Goal: Navigation & Orientation: Understand site structure

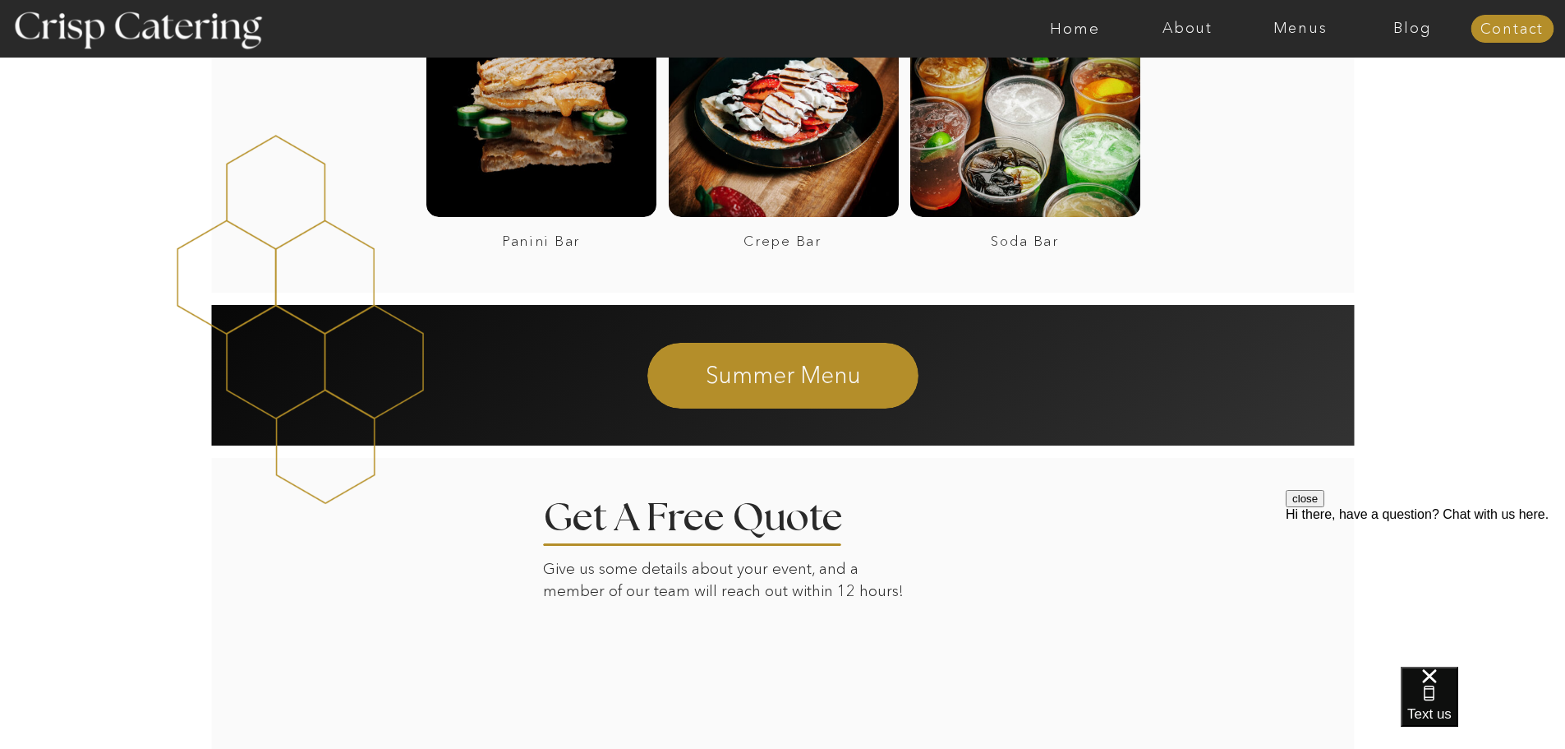
scroll to position [1808, 0]
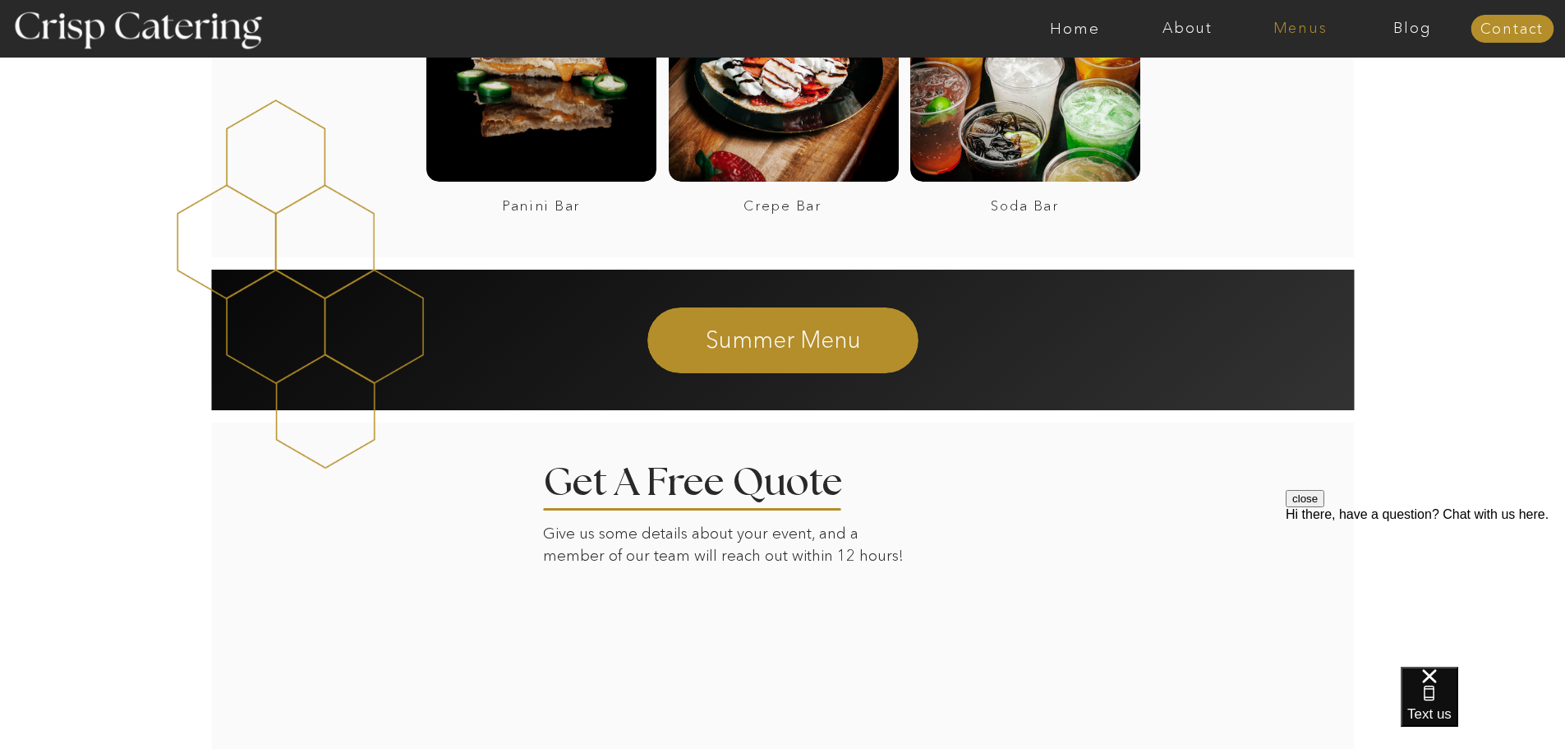
click at [1290, 30] on nav "Menus" at bounding box center [1300, 29] width 113 height 16
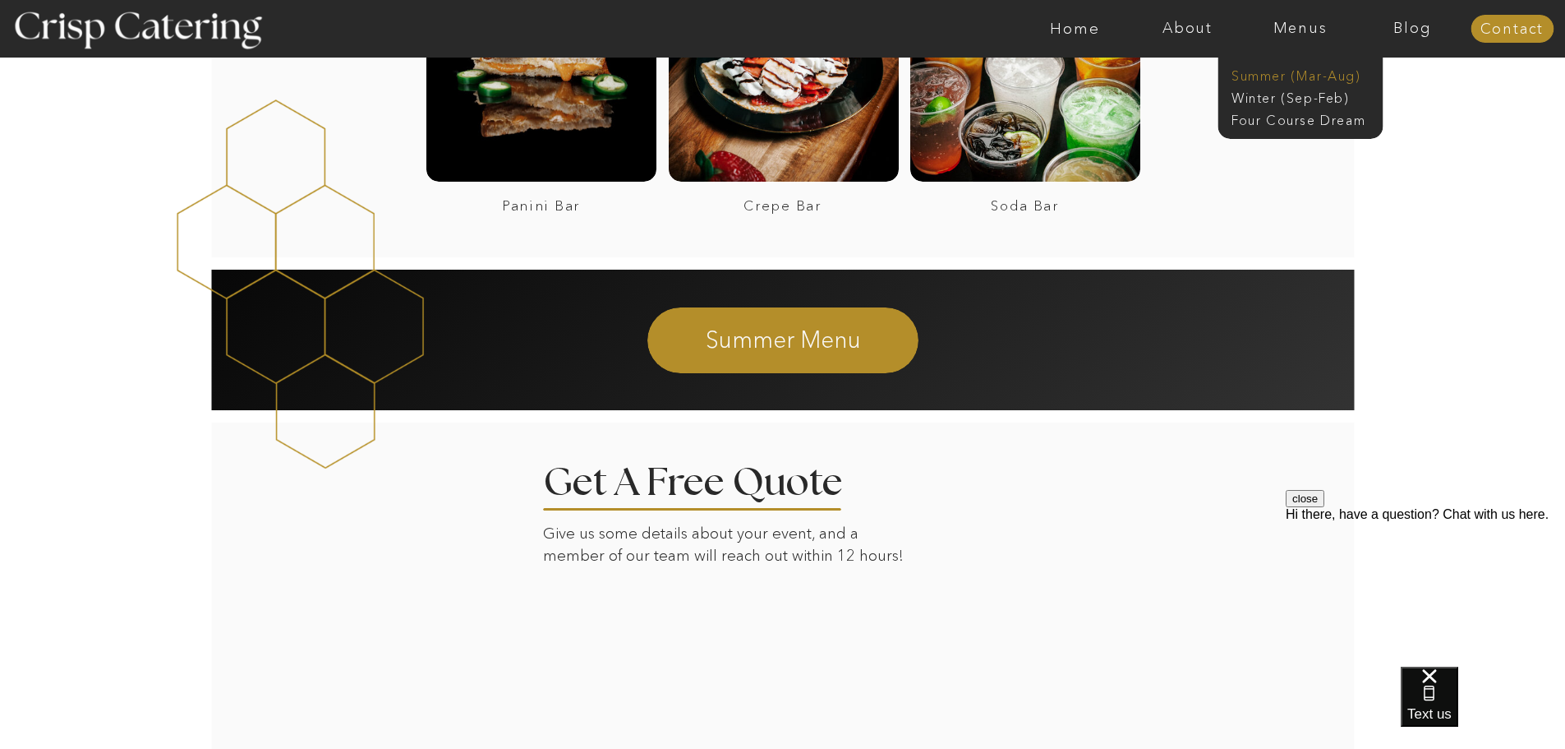
click at [1275, 74] on nav "Summer (Mar-Aug)" at bounding box center [1305, 75] width 147 height 16
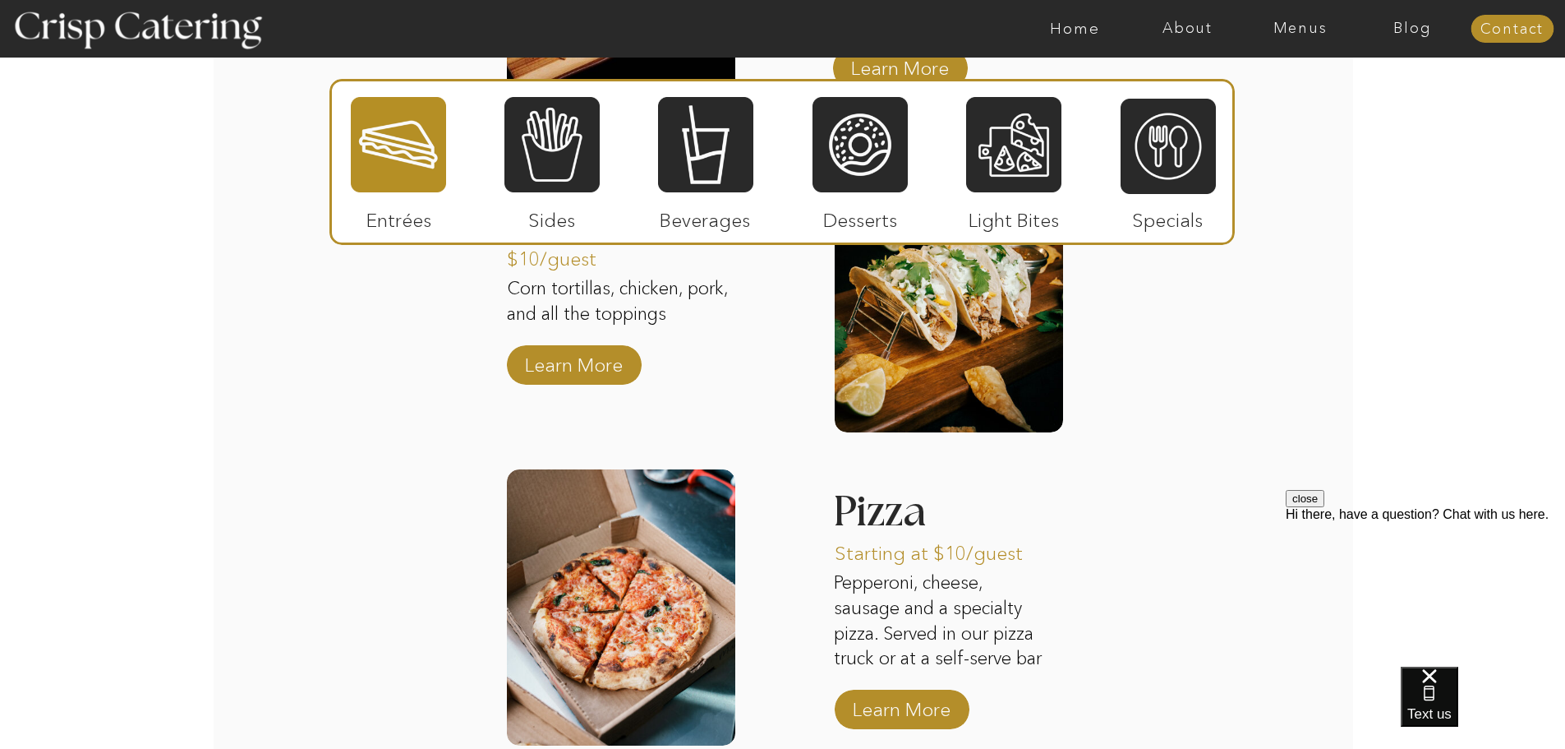
scroll to position [2007, 0]
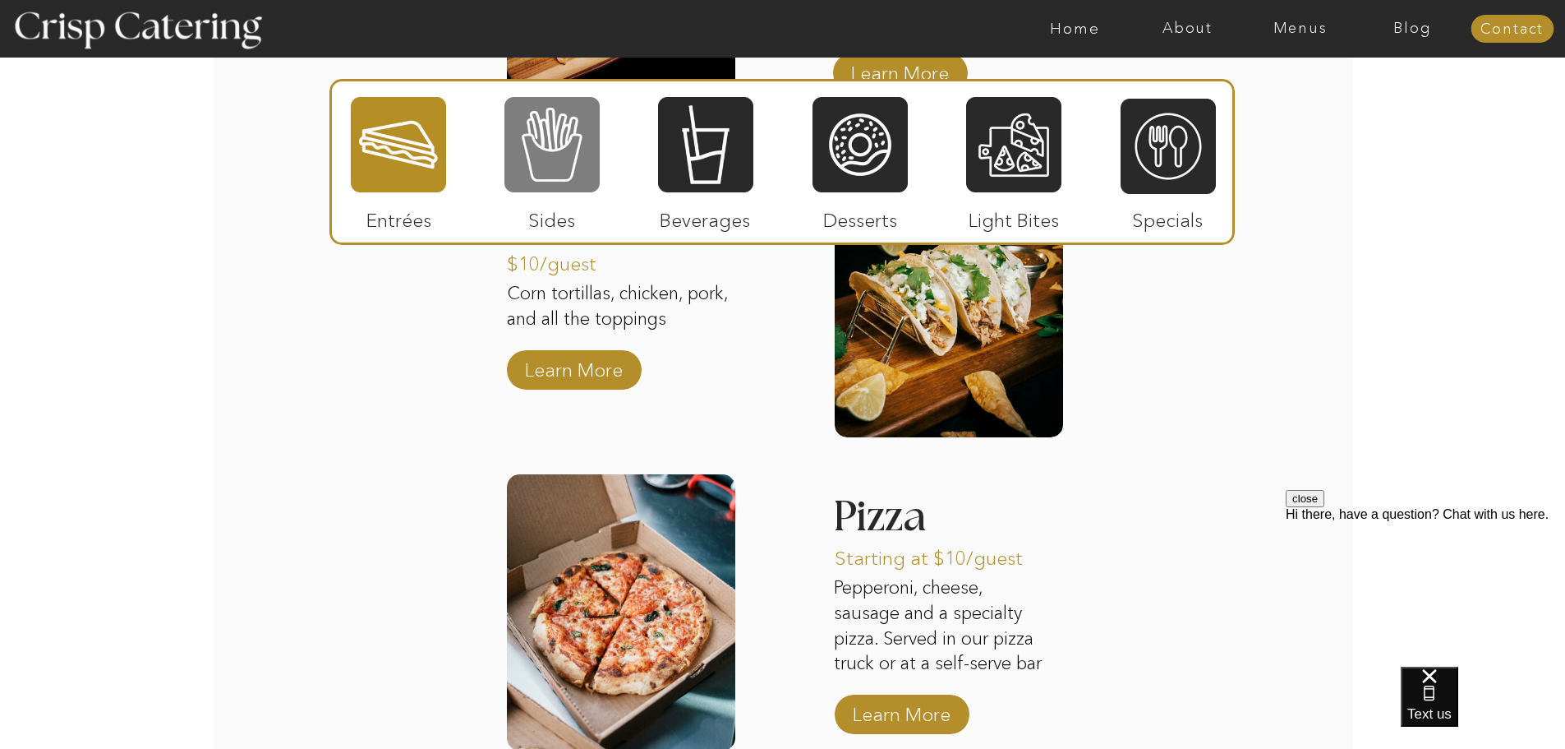
click at [567, 163] on div at bounding box center [552, 144] width 95 height 99
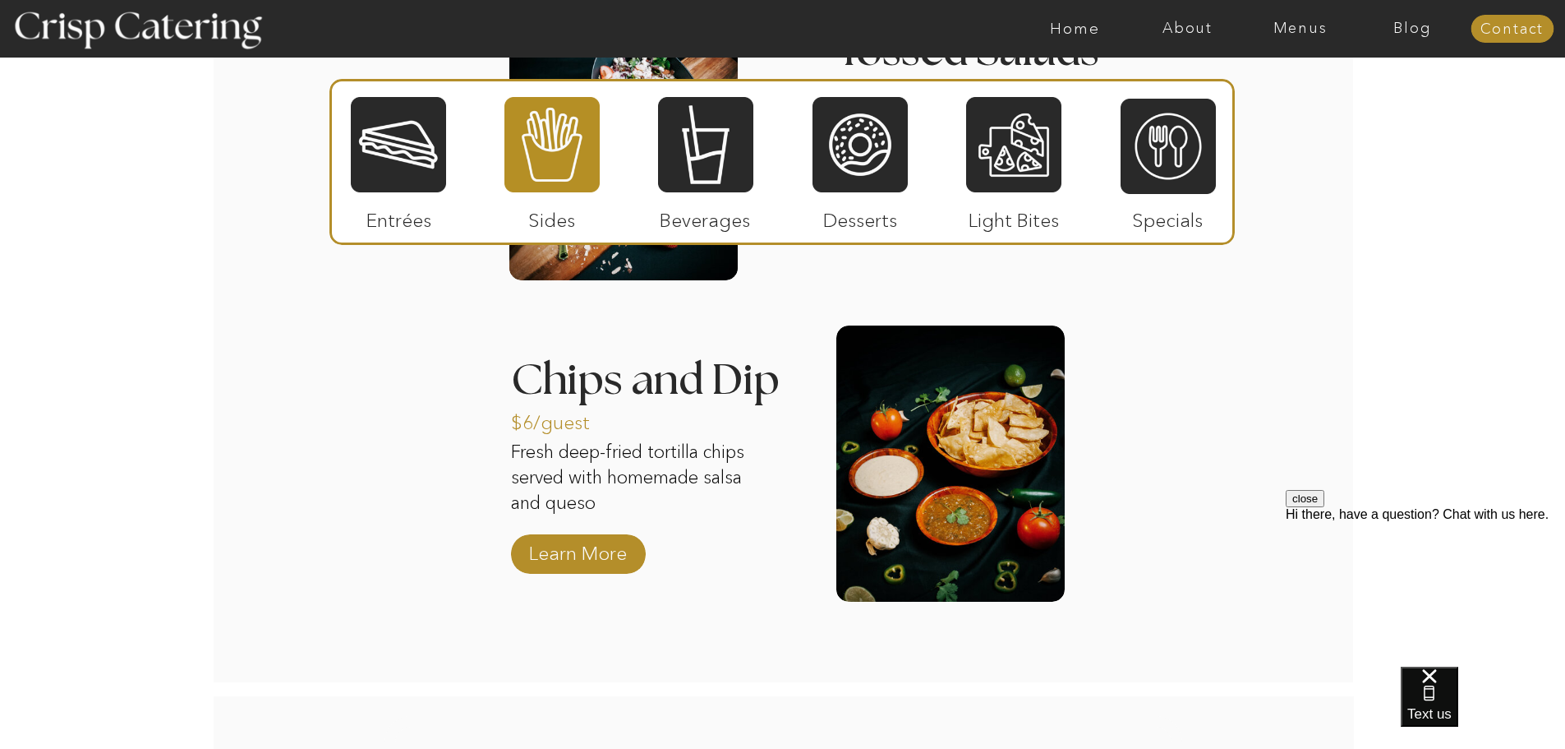
scroll to position [2171, 0]
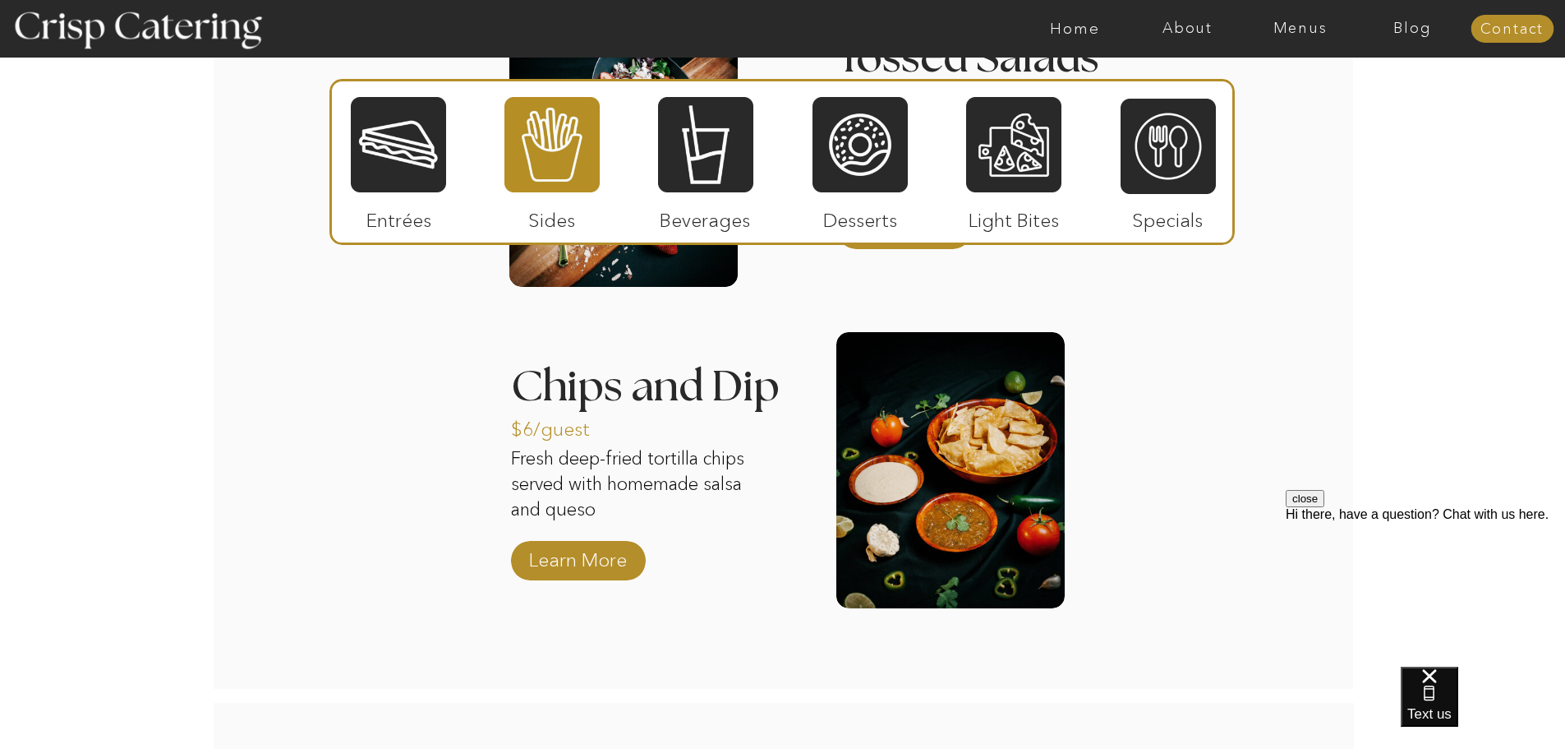
click at [860, 172] on div at bounding box center [860, 144] width 95 height 99
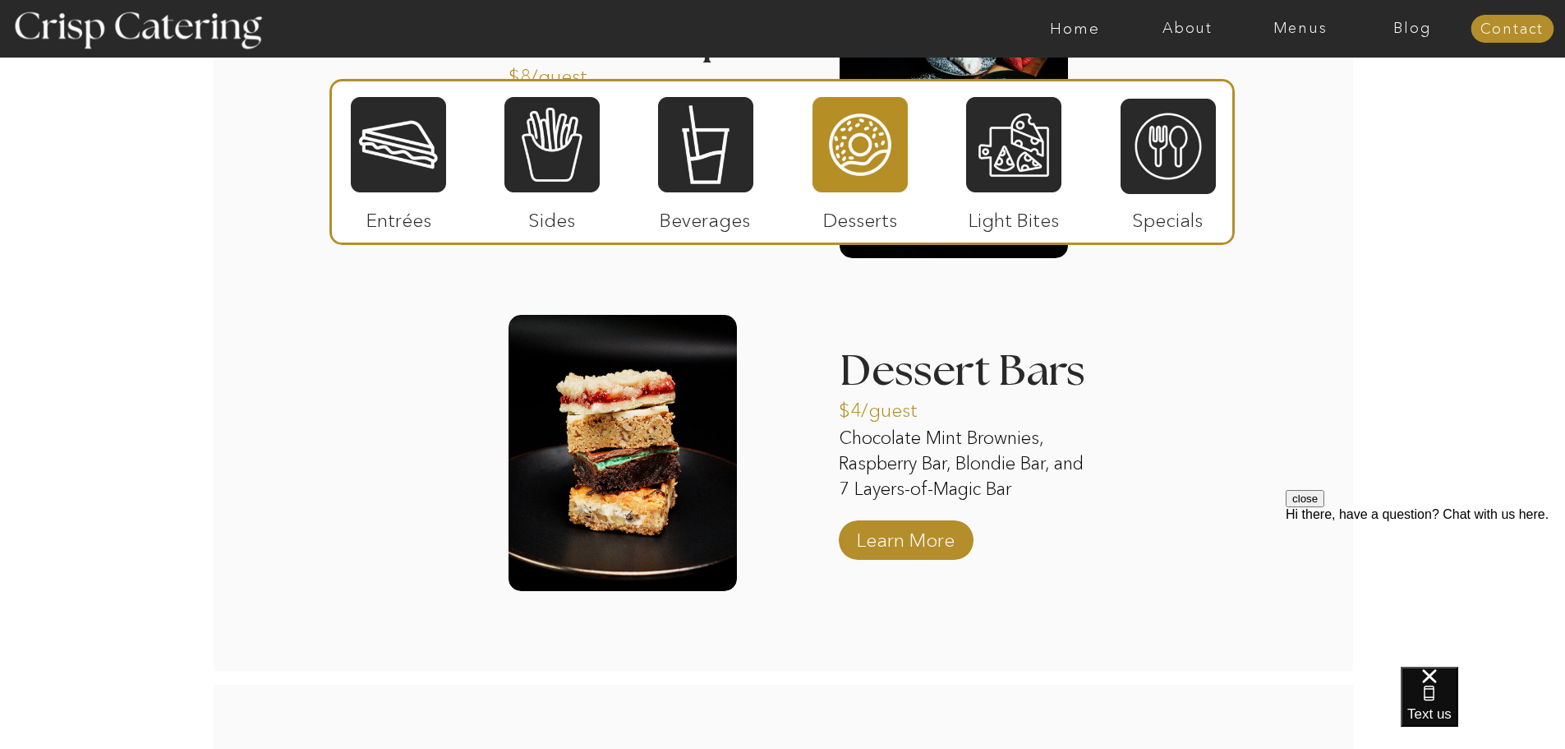
scroll to position [2253, 0]
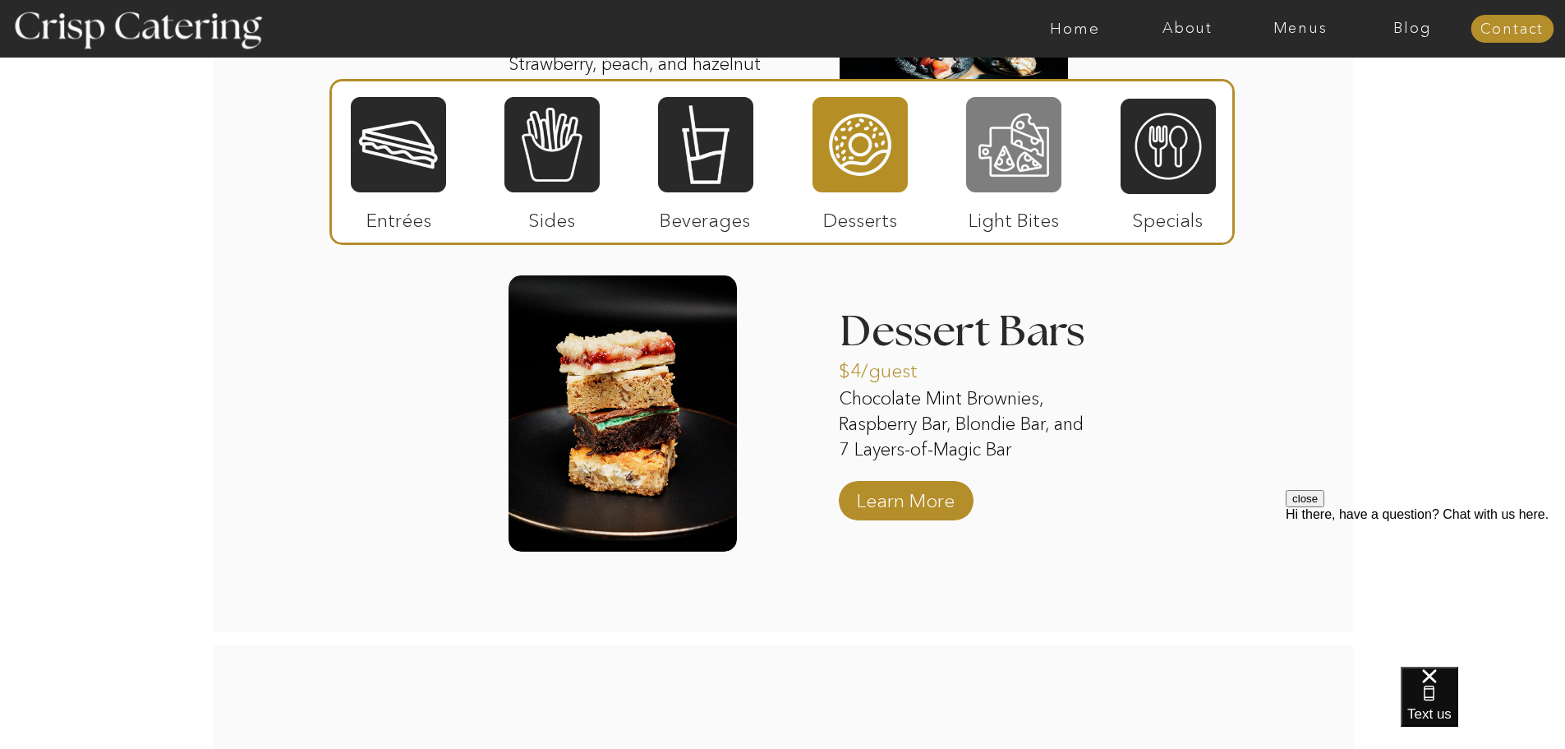
click at [1036, 152] on div at bounding box center [1013, 144] width 95 height 99
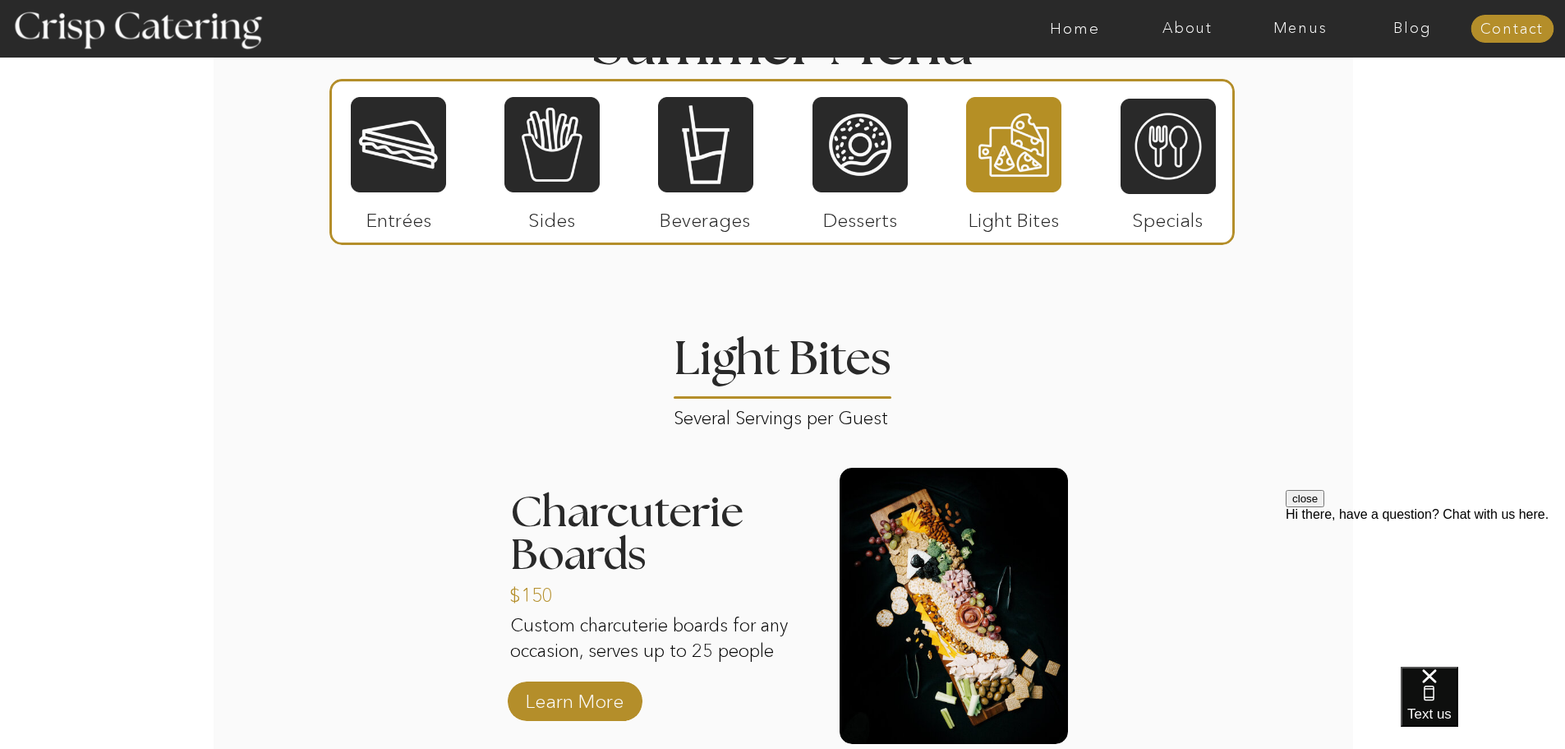
scroll to position [1514, 0]
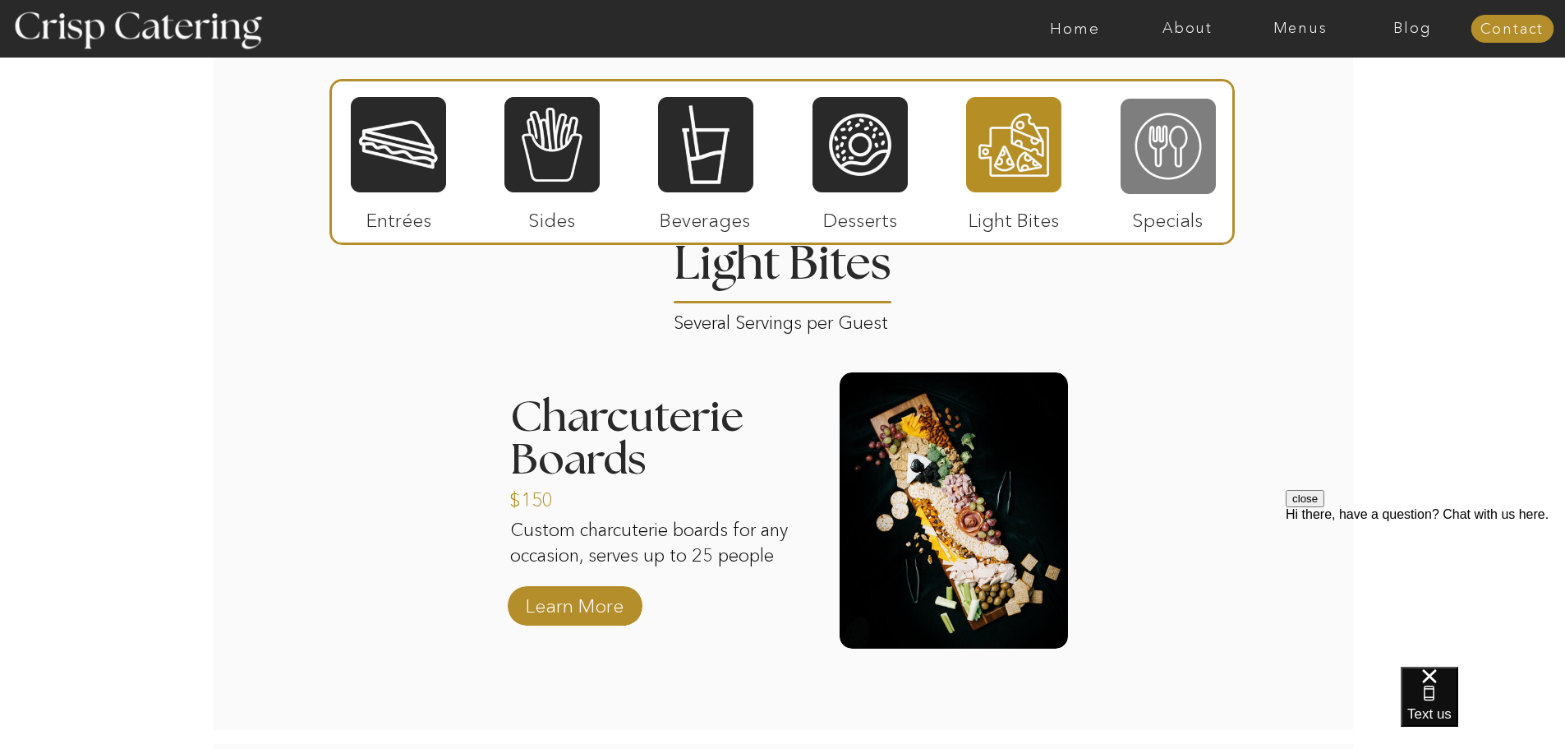
click at [1158, 136] on div at bounding box center [1168, 146] width 95 height 99
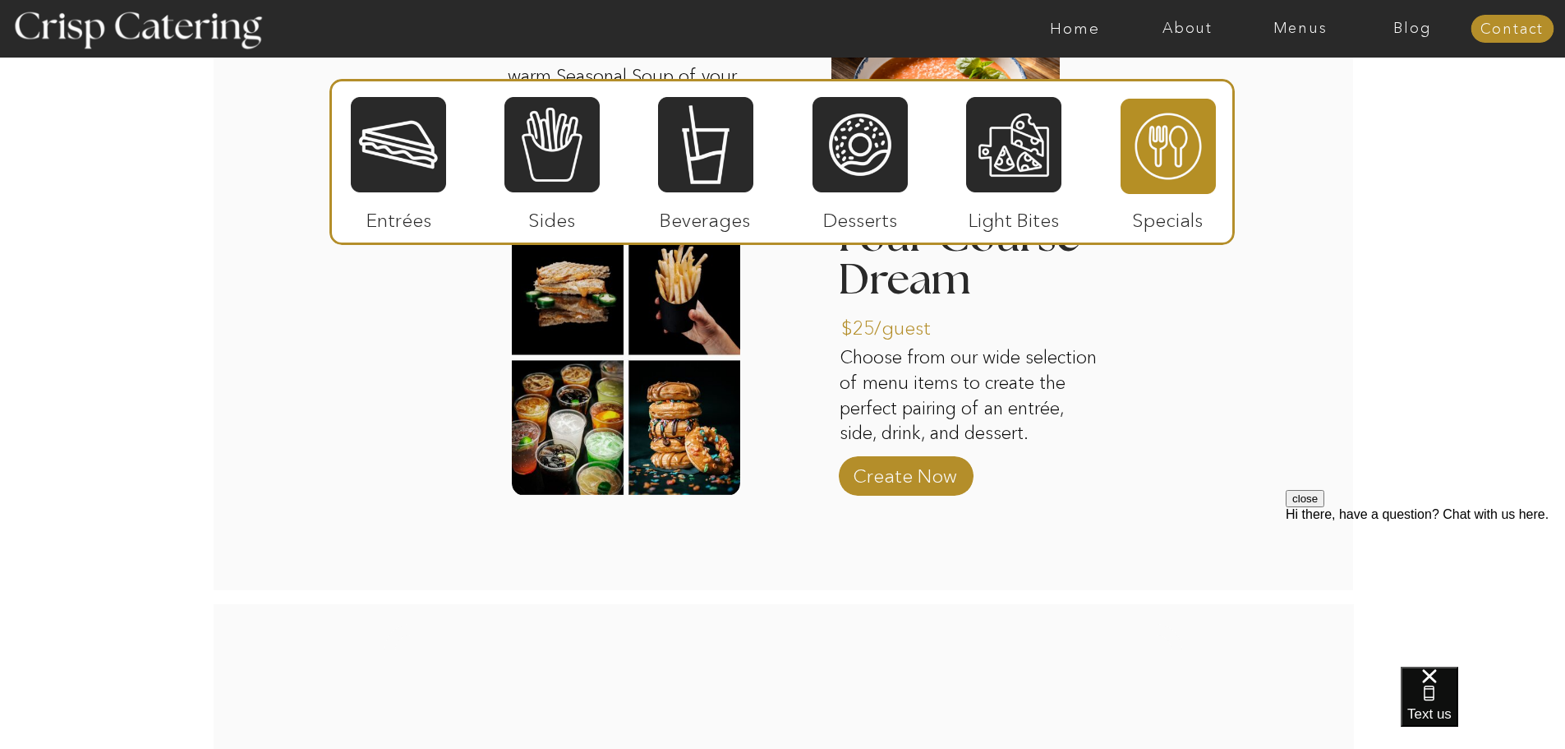
scroll to position [1924, 0]
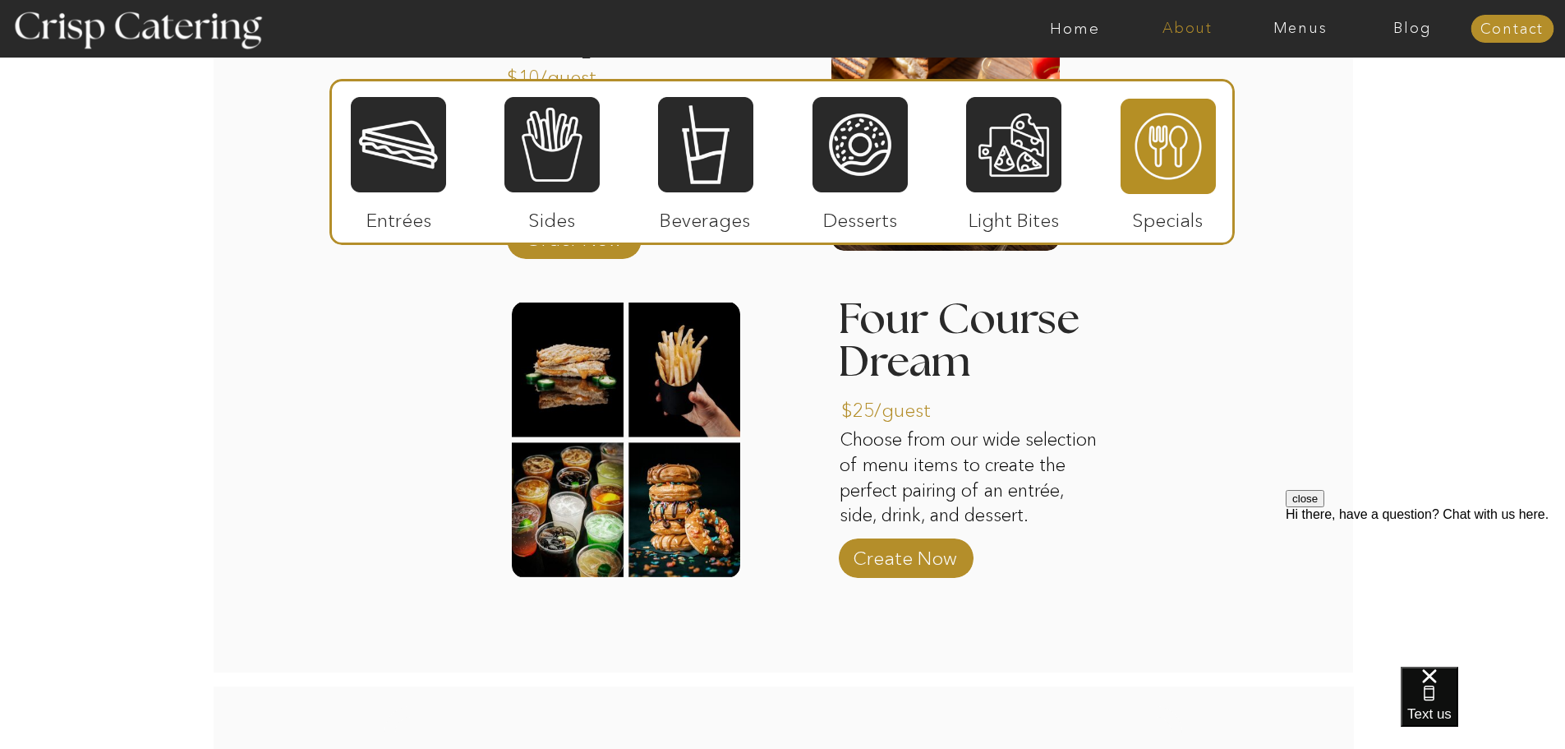
click at [1164, 30] on nav "About" at bounding box center [1188, 29] width 113 height 16
click at [1178, 85] on div at bounding box center [1188, 99] width 114 height 117
click at [1178, 81] on nav "About Crisp" at bounding box center [1192, 76] width 94 height 16
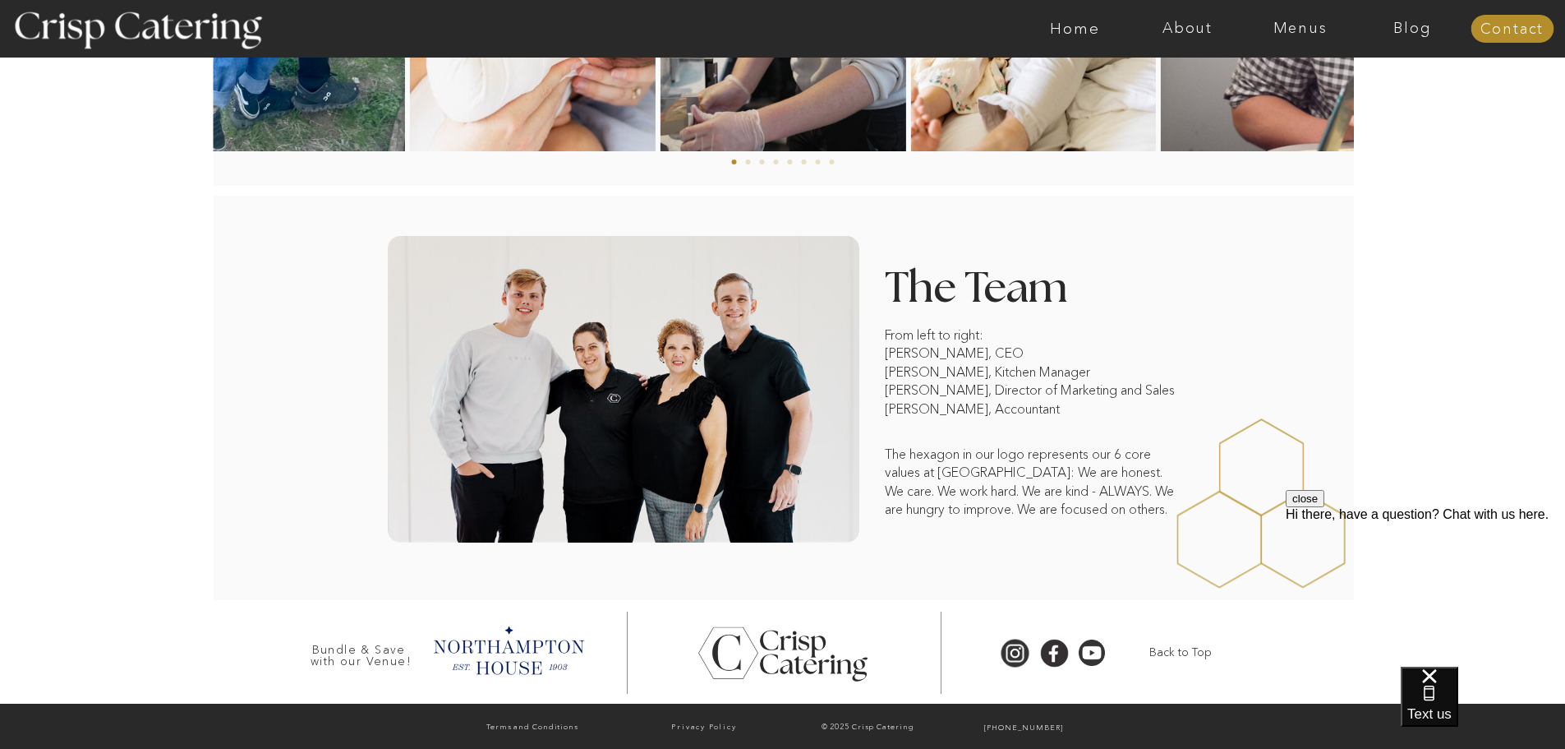
scroll to position [1146, 0]
